Goal: Navigation & Orientation: Find specific page/section

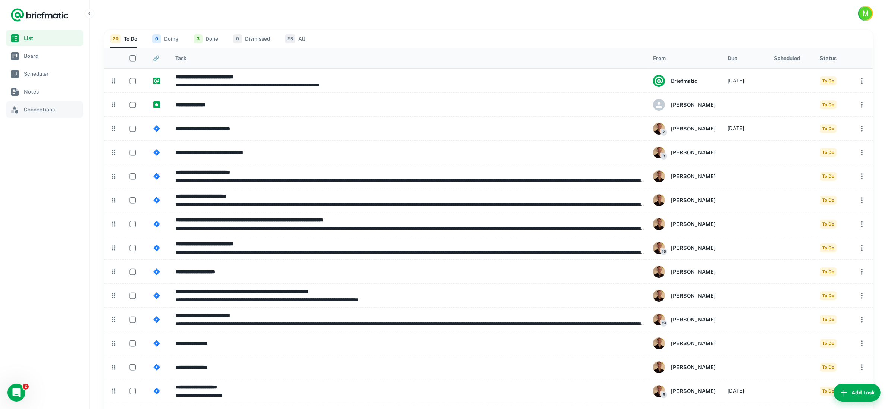
click at [38, 111] on span "Connections" at bounding box center [52, 110] width 56 height 8
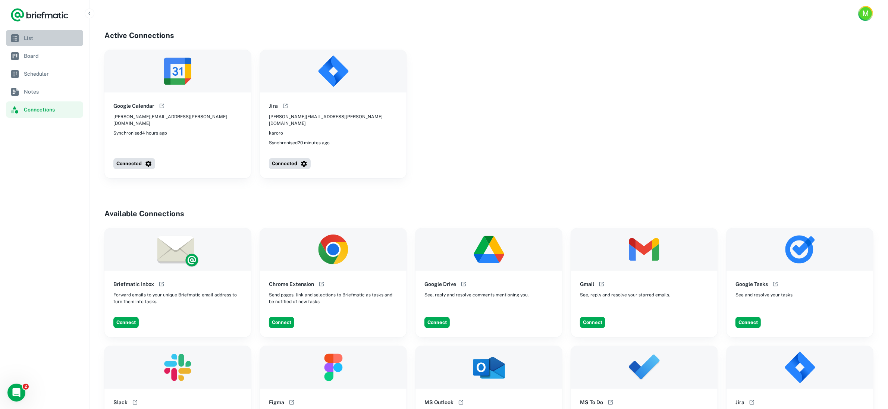
click at [30, 40] on span "List" at bounding box center [52, 38] width 56 height 8
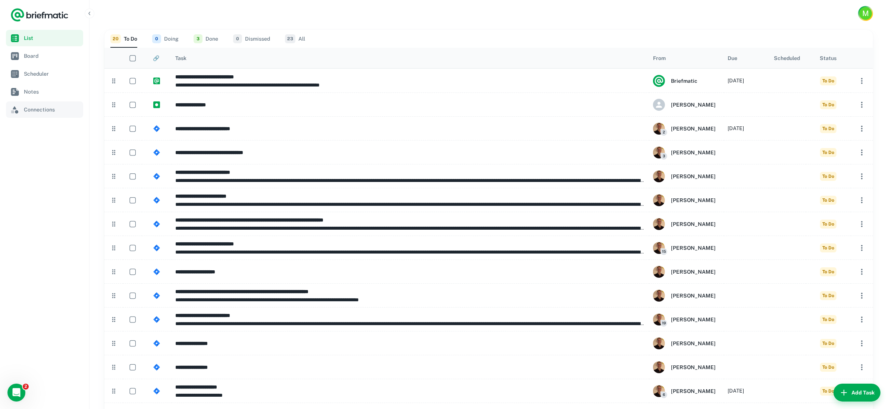
click at [27, 108] on span "Connections" at bounding box center [52, 110] width 56 height 8
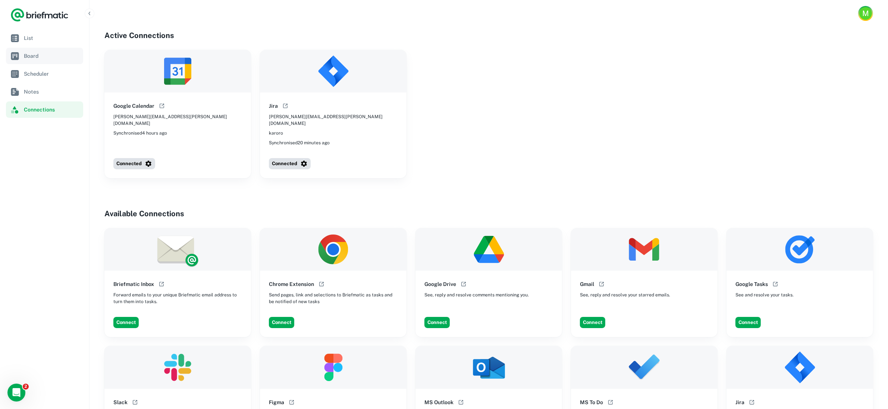
click at [30, 48] on link "Board" at bounding box center [44, 56] width 77 height 16
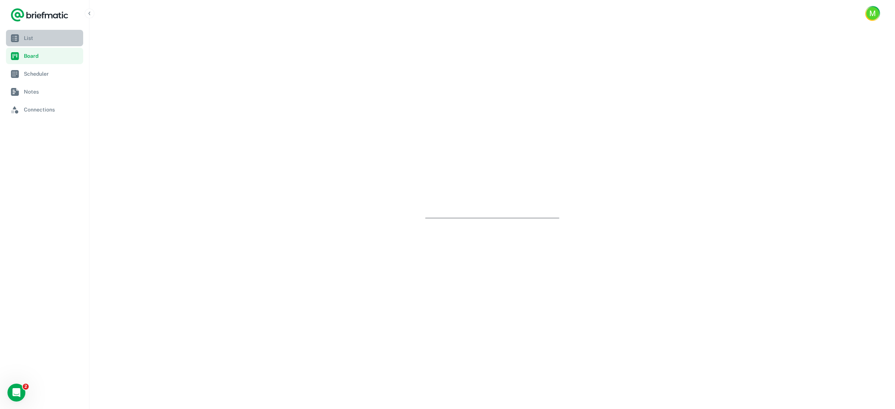
click at [31, 40] on span "List" at bounding box center [52, 38] width 56 height 8
